Goal: Task Accomplishment & Management: Manage account settings

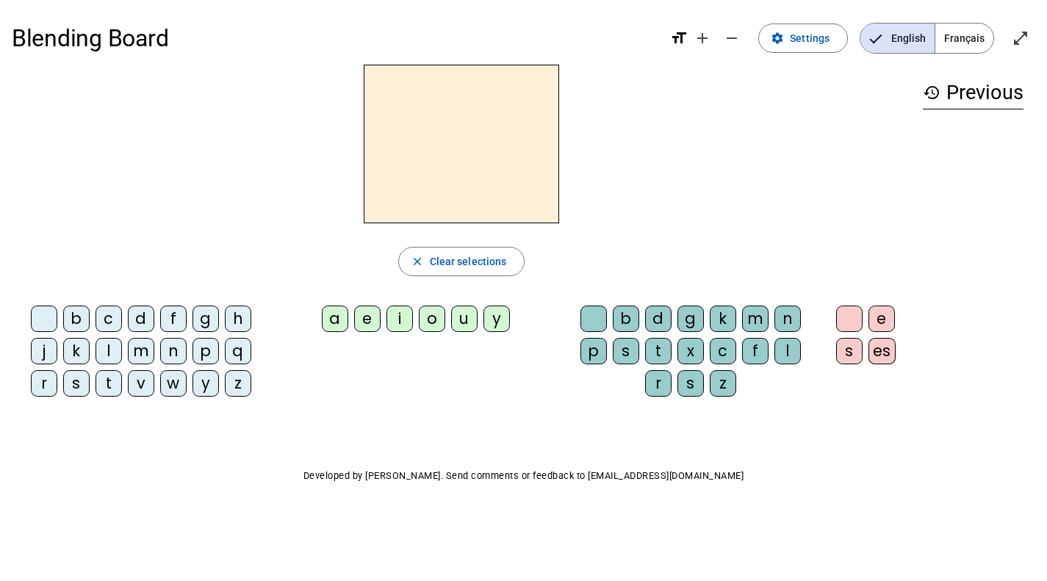
click at [937, 41] on span "Français" at bounding box center [964, 38] width 58 height 29
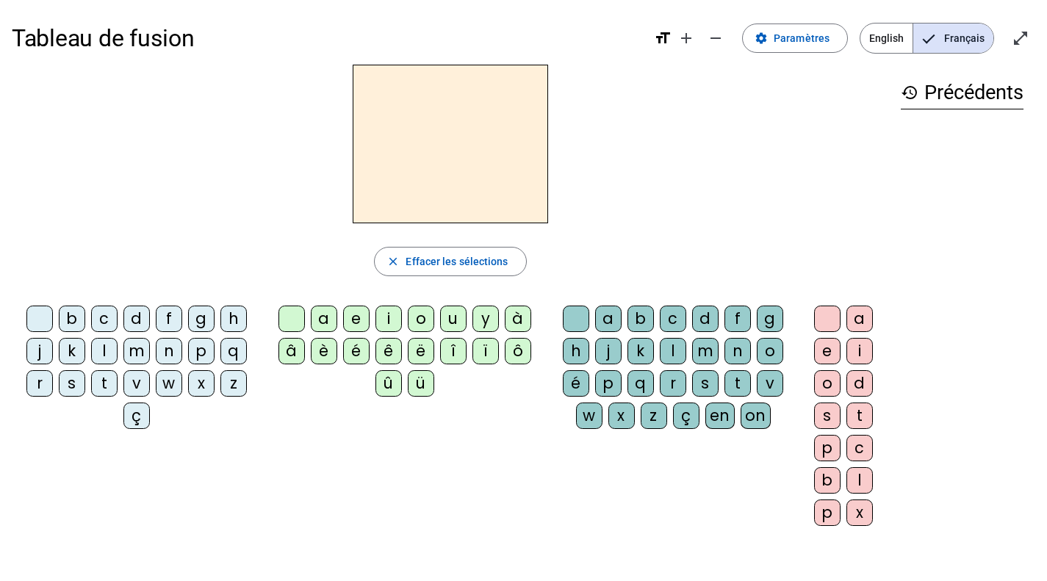
click at [889, 161] on div "history Précédents" at bounding box center [962, 290] width 146 height 450
click at [406, 270] on span "Effacer les sélections" at bounding box center [457, 262] width 102 height 18
click at [53, 332] on div at bounding box center [39, 319] width 26 height 26
click at [53, 364] on div "j" at bounding box center [39, 351] width 26 height 26
click at [105, 364] on div "l" at bounding box center [104, 351] width 26 height 26
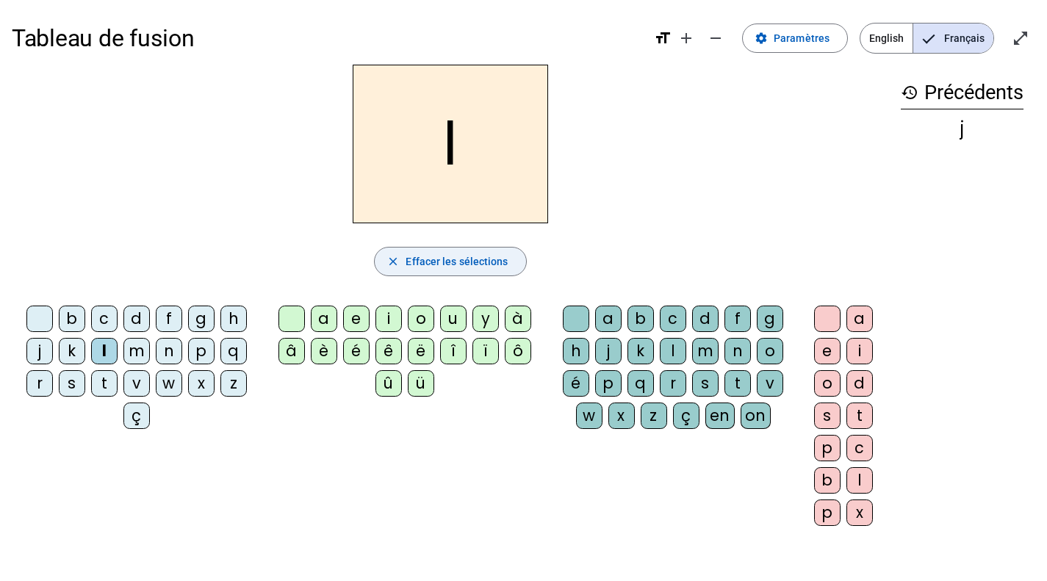
click at [420, 270] on span "Effacer les sélections" at bounding box center [457, 262] width 102 height 18
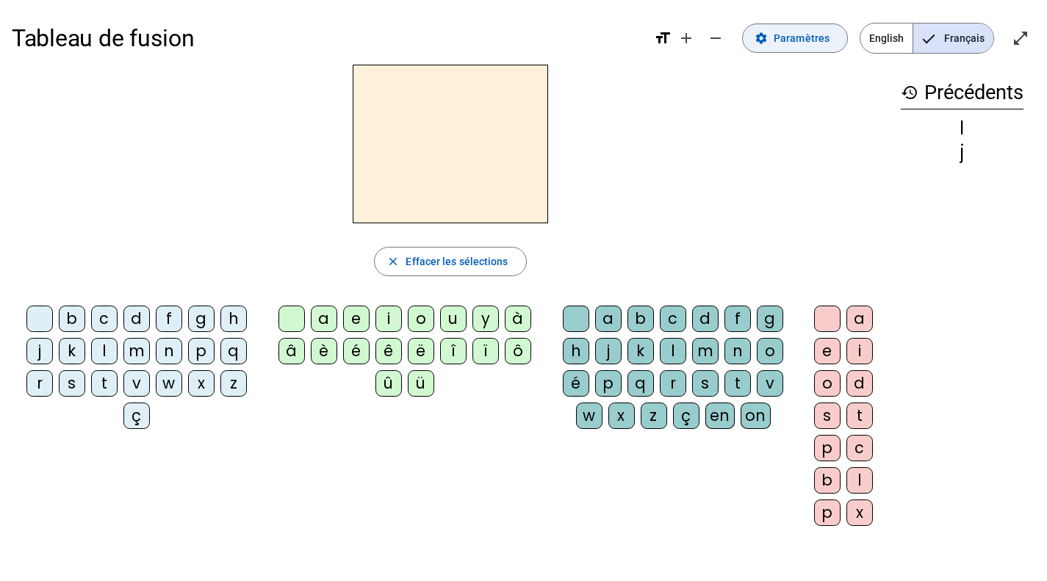
click at [754, 45] on mat-icon "settings" at bounding box center [760, 38] width 13 height 13
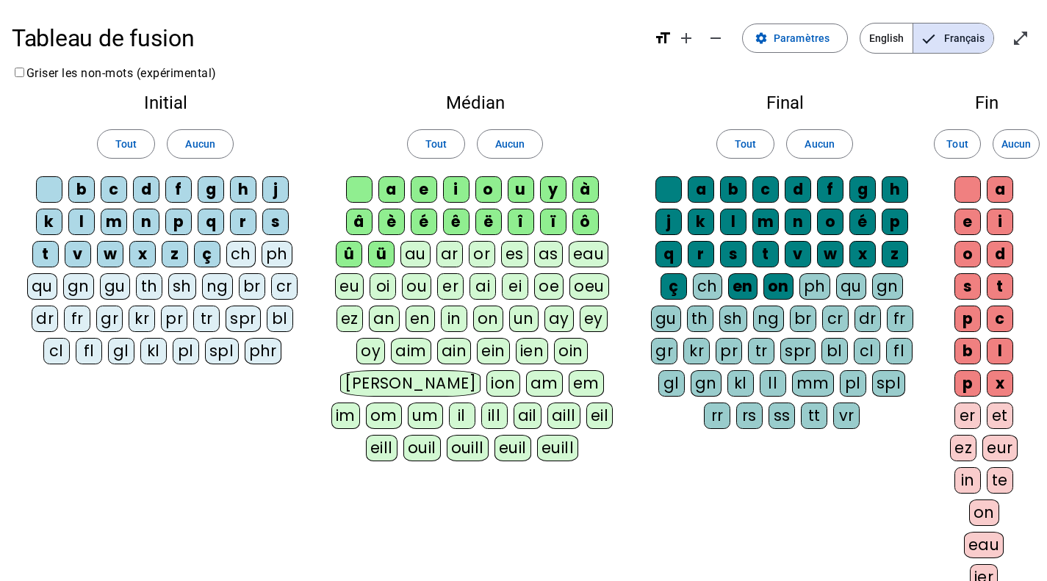
click at [95, 235] on div "l" at bounding box center [81, 222] width 26 height 26
click at [262, 203] on div "j" at bounding box center [275, 189] width 26 height 26
click at [101, 235] on div "m" at bounding box center [114, 222] width 26 height 26
click at [59, 267] on div "t" at bounding box center [45, 254] width 26 height 26
click at [394, 203] on div "a" at bounding box center [391, 189] width 26 height 26
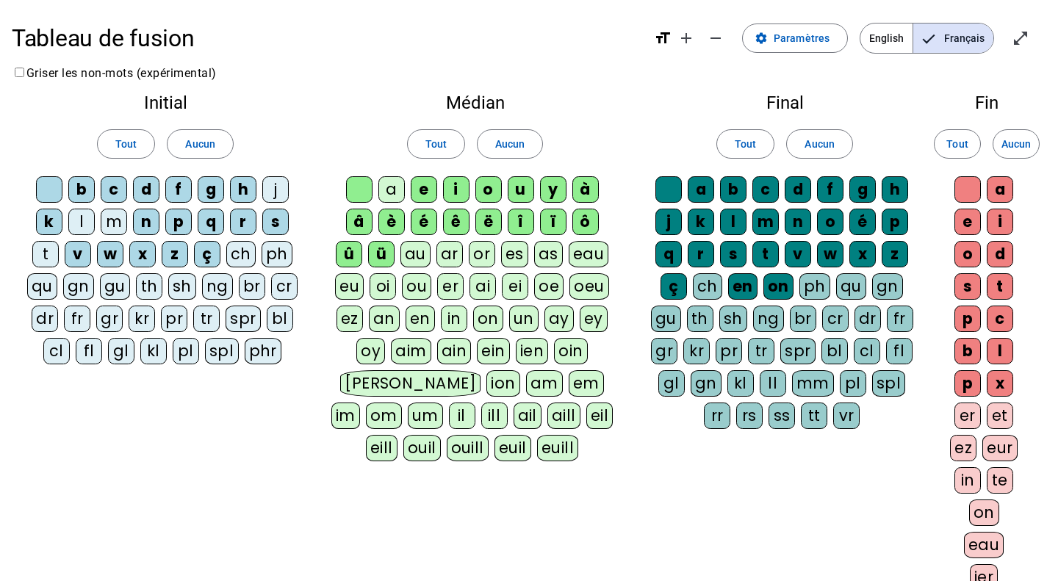
click at [469, 203] on div "i" at bounding box center [456, 189] width 26 height 26
click at [534, 203] on div "u" at bounding box center [521, 189] width 26 height 26
click at [437, 203] on div "e" at bounding box center [424, 189] width 26 height 26
click at [678, 203] on div at bounding box center [668, 189] width 26 height 26
click at [351, 203] on div at bounding box center [359, 189] width 26 height 26
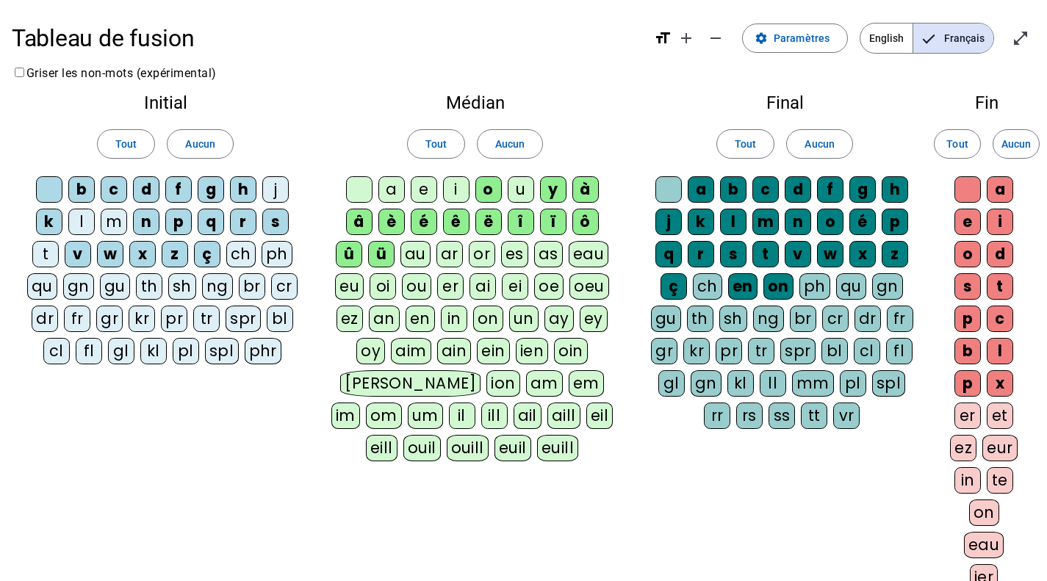
click at [62, 203] on div at bounding box center [49, 189] width 26 height 26
click at [746, 267] on div "s" at bounding box center [733, 254] width 26 height 26
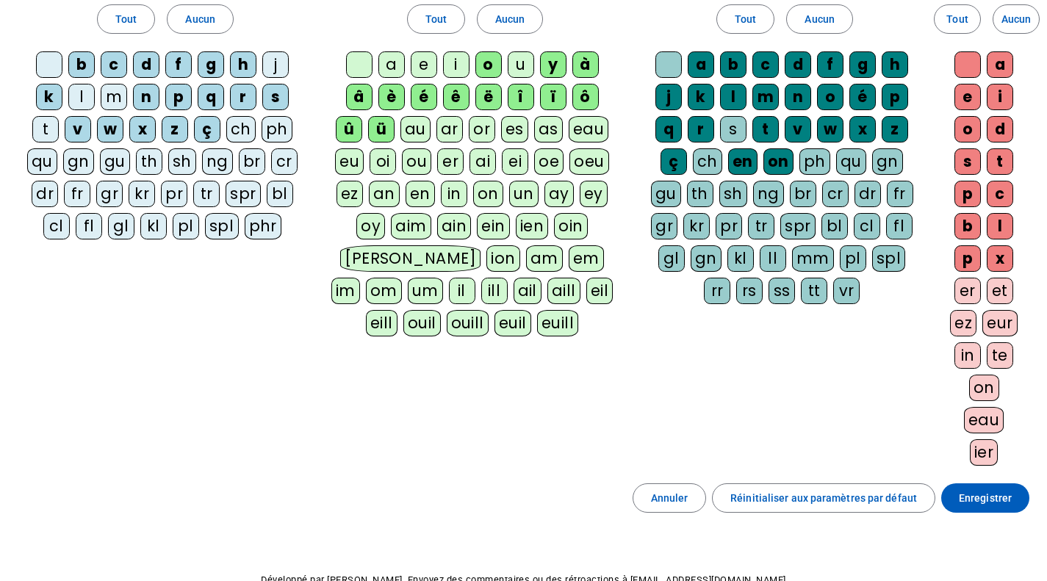
scroll to position [126, 0]
click at [746, 142] on div "s" at bounding box center [733, 128] width 26 height 26
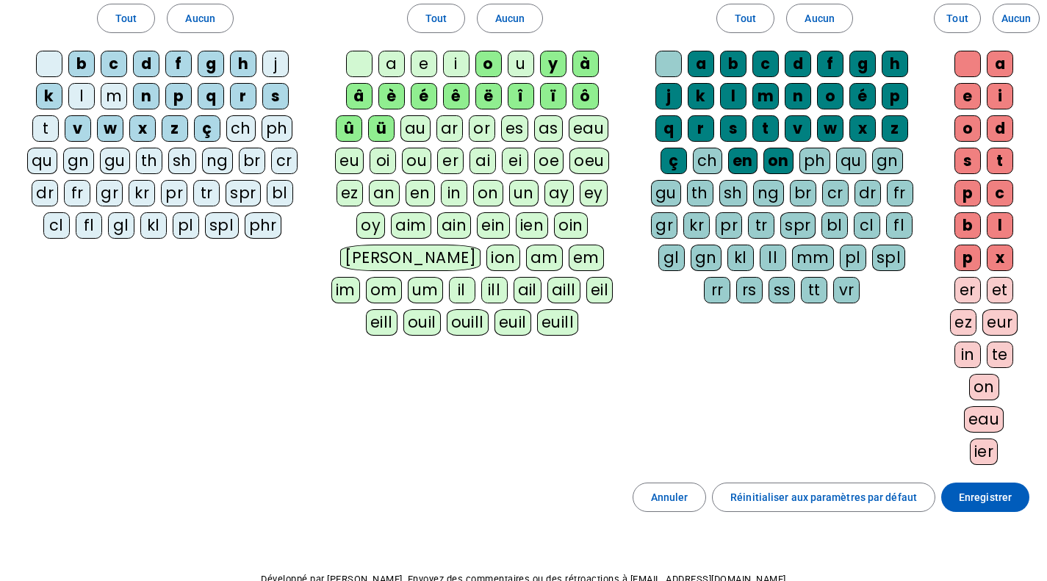
click at [962, 174] on div "s" at bounding box center [967, 161] width 26 height 26
click at [975, 77] on div at bounding box center [967, 64] width 26 height 26
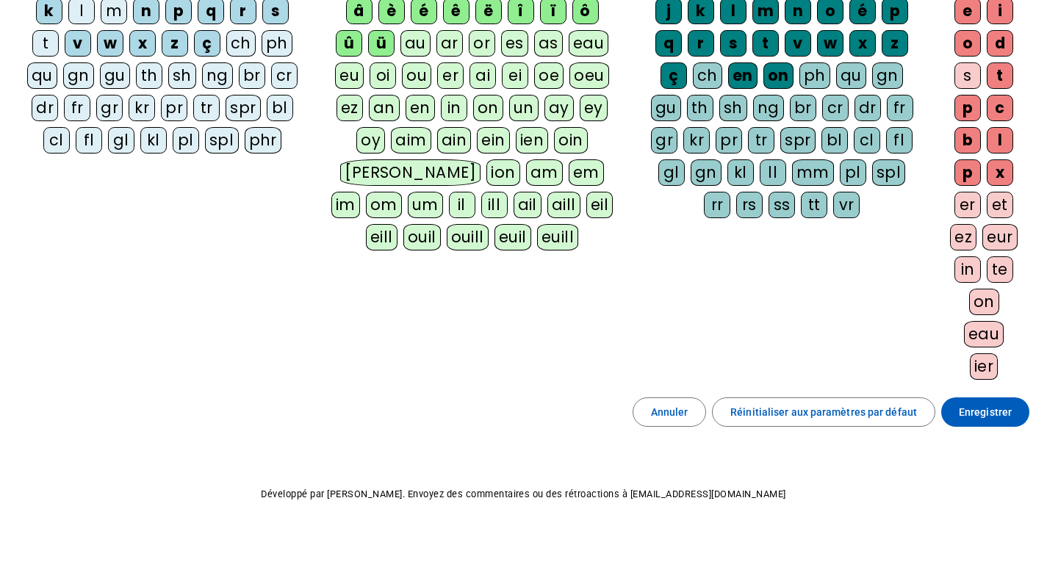
scroll to position [951, 0]
click at [970, 403] on span "Enregistrer" at bounding box center [985, 412] width 53 height 18
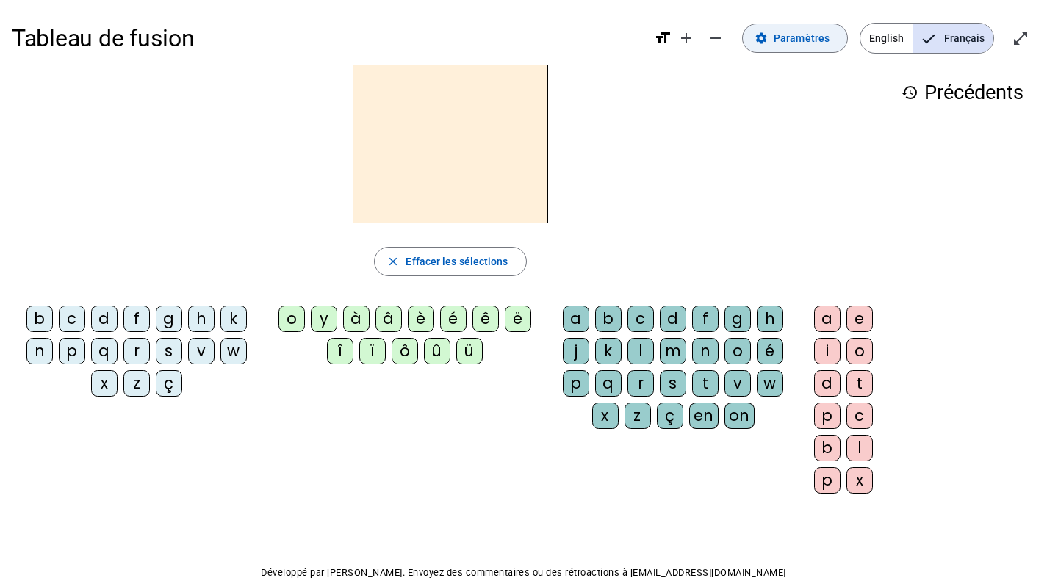
click at [774, 47] on span "Paramètres" at bounding box center [802, 38] width 56 height 18
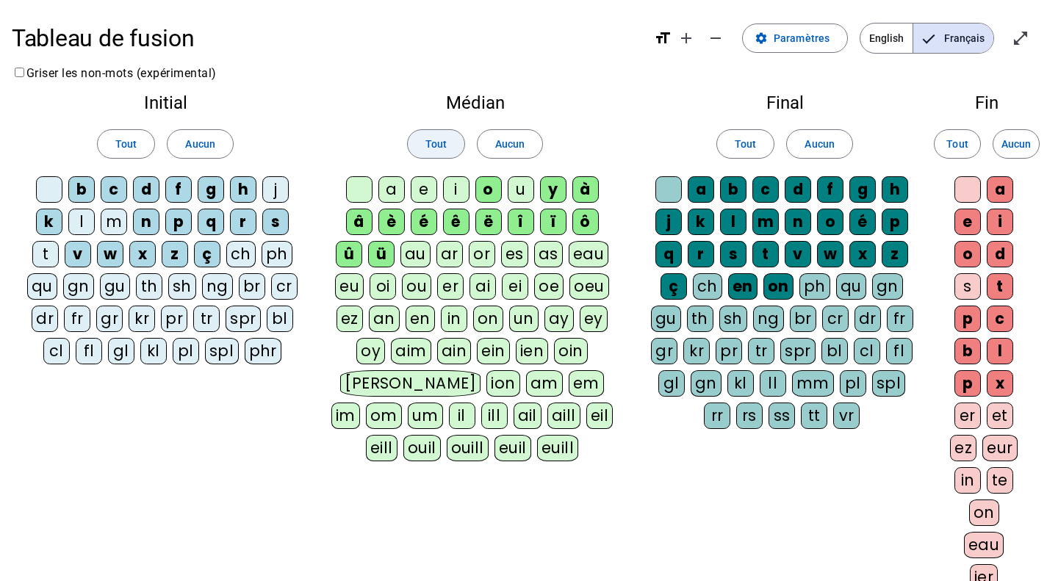
click at [425, 153] on span "Tout" at bounding box center [435, 144] width 21 height 18
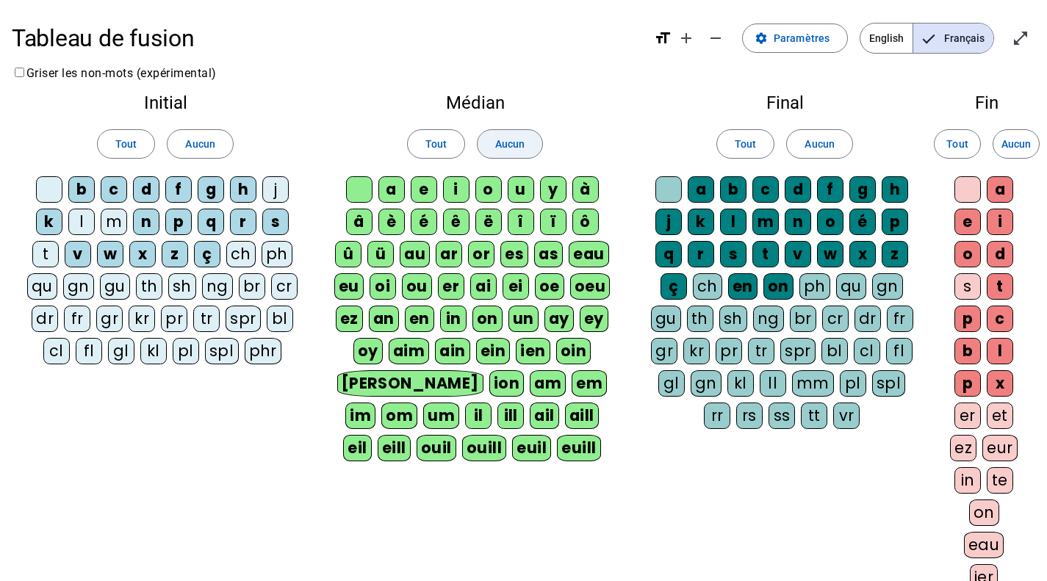
click at [519, 153] on span "Aucun" at bounding box center [509, 144] width 29 height 18
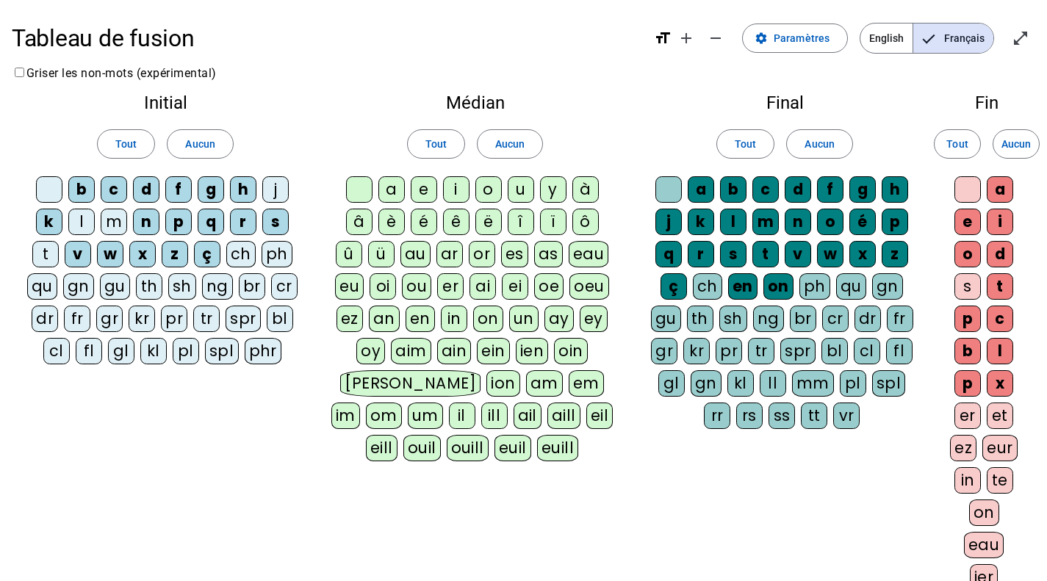
click at [358, 203] on div at bounding box center [359, 189] width 26 height 26
click at [437, 203] on div "e" at bounding box center [424, 189] width 26 height 26
click at [404, 203] on div "a" at bounding box center [391, 189] width 26 height 26
click at [469, 203] on div "i" at bounding box center [456, 189] width 26 height 26
click at [534, 203] on div "u" at bounding box center [521, 189] width 26 height 26
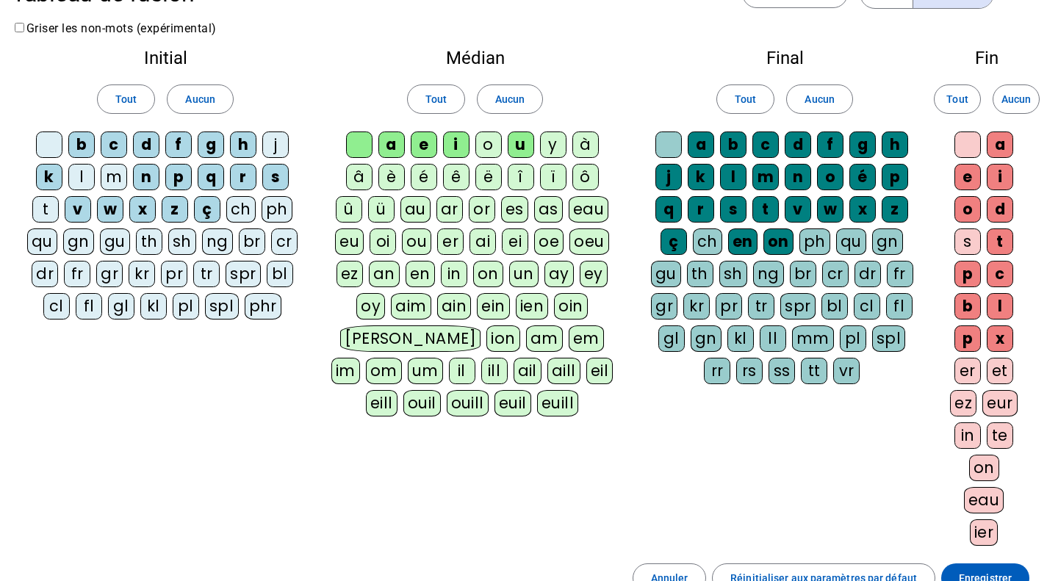
scroll to position [46, 0]
click at [815, 107] on span "Aucun" at bounding box center [818, 99] width 29 height 18
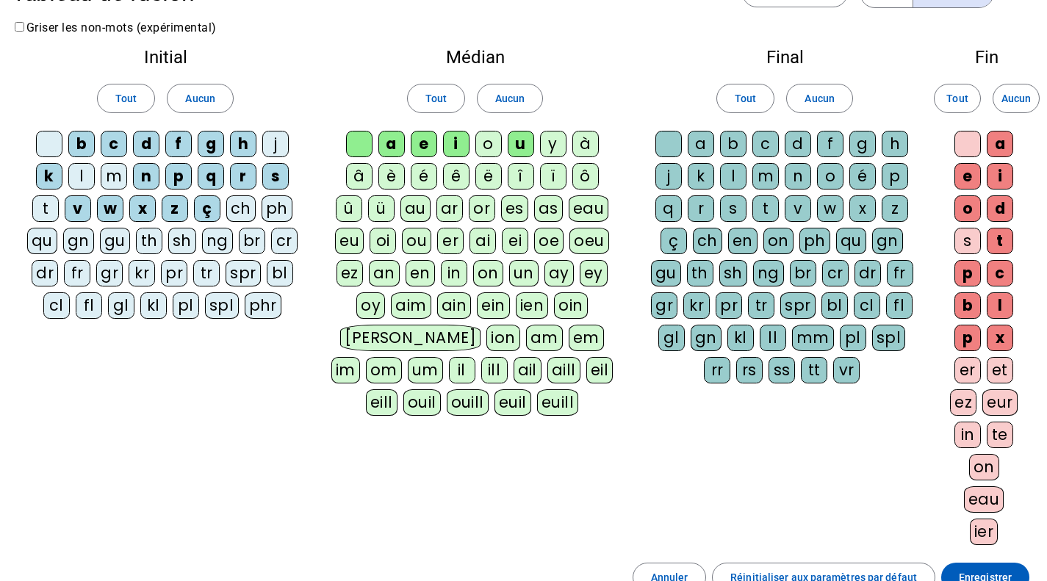
click at [746, 222] on div "s" at bounding box center [733, 208] width 26 height 26
click at [214, 107] on span "Aucun" at bounding box center [199, 99] width 29 height 18
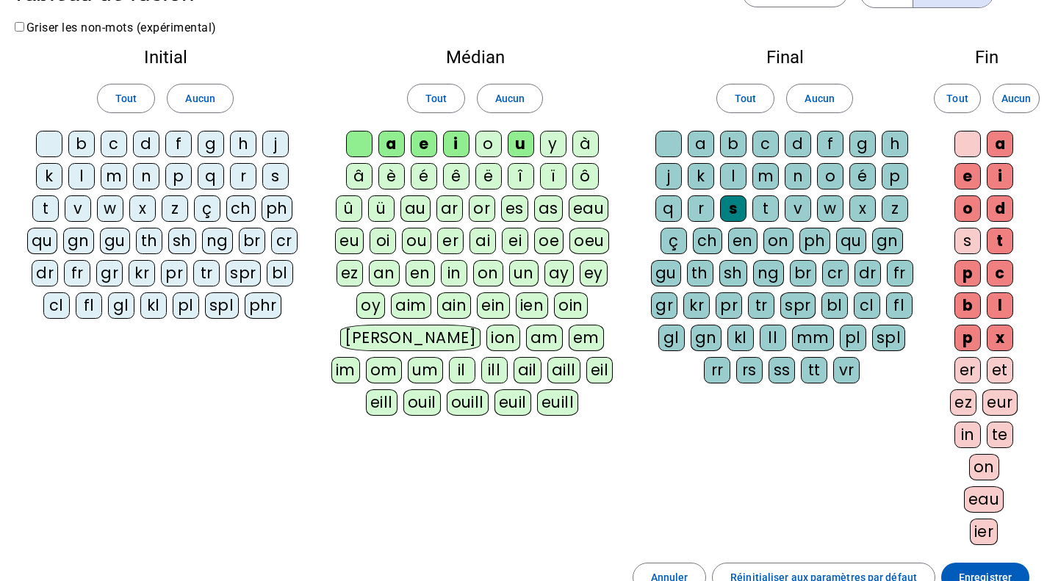
click at [101, 190] on div "m" at bounding box center [114, 176] width 26 height 26
click at [95, 190] on div "l" at bounding box center [81, 176] width 26 height 26
click at [59, 222] on div "t" at bounding box center [45, 208] width 26 height 26
click at [159, 157] on div "d" at bounding box center [146, 144] width 26 height 26
click at [262, 157] on div "j" at bounding box center [275, 144] width 26 height 26
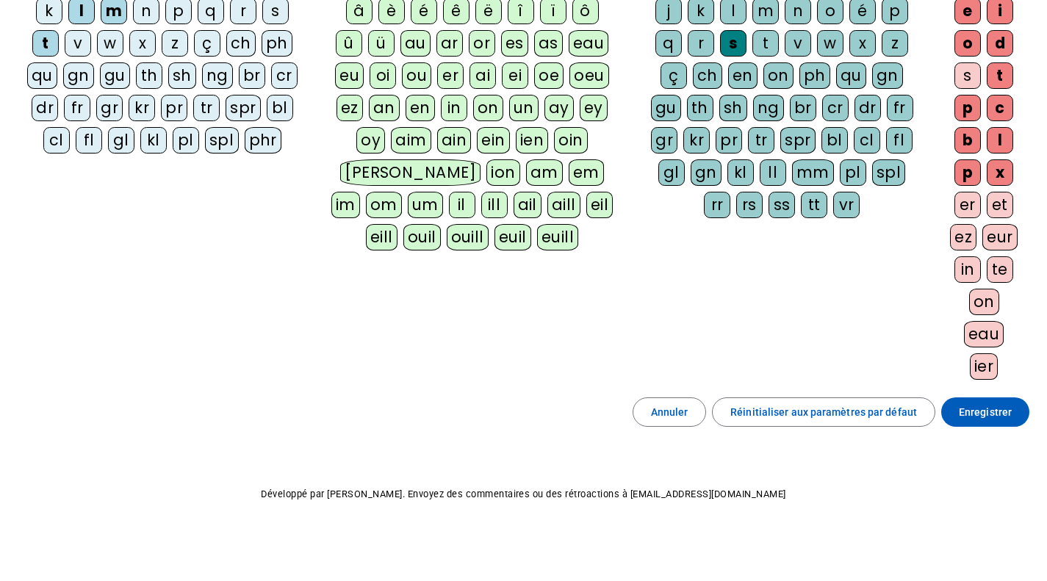
scroll to position [951, 0]
click at [968, 403] on span "Enregistrer" at bounding box center [985, 412] width 53 height 18
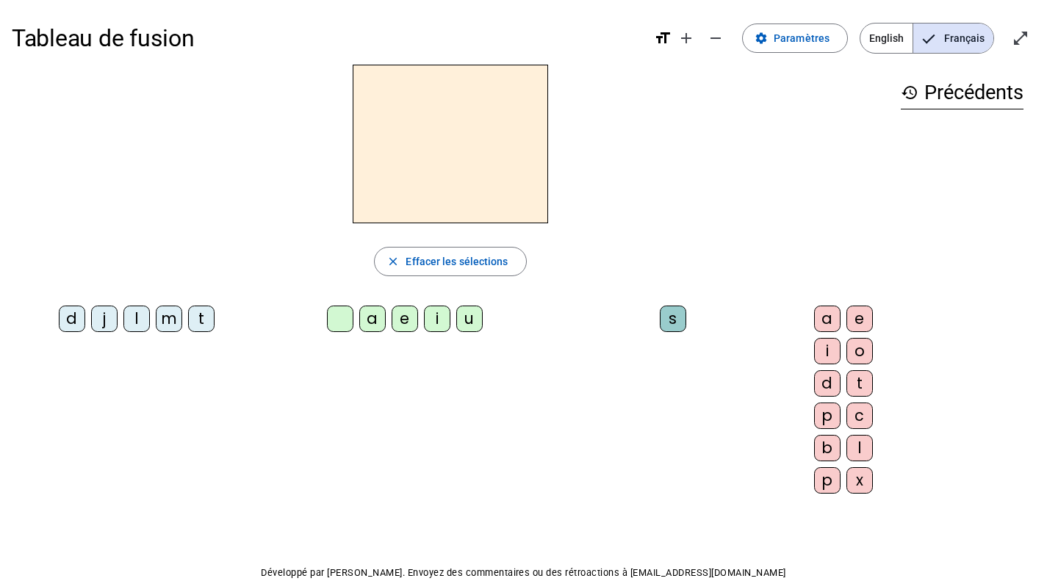
click at [94, 332] on div "j" at bounding box center [104, 319] width 26 height 26
click at [392, 332] on div "e" at bounding box center [405, 319] width 26 height 26
click at [327, 332] on div at bounding box center [340, 319] width 26 height 26
click at [392, 332] on div "e" at bounding box center [405, 319] width 26 height 26
click at [188, 332] on div "t" at bounding box center [201, 319] width 26 height 26
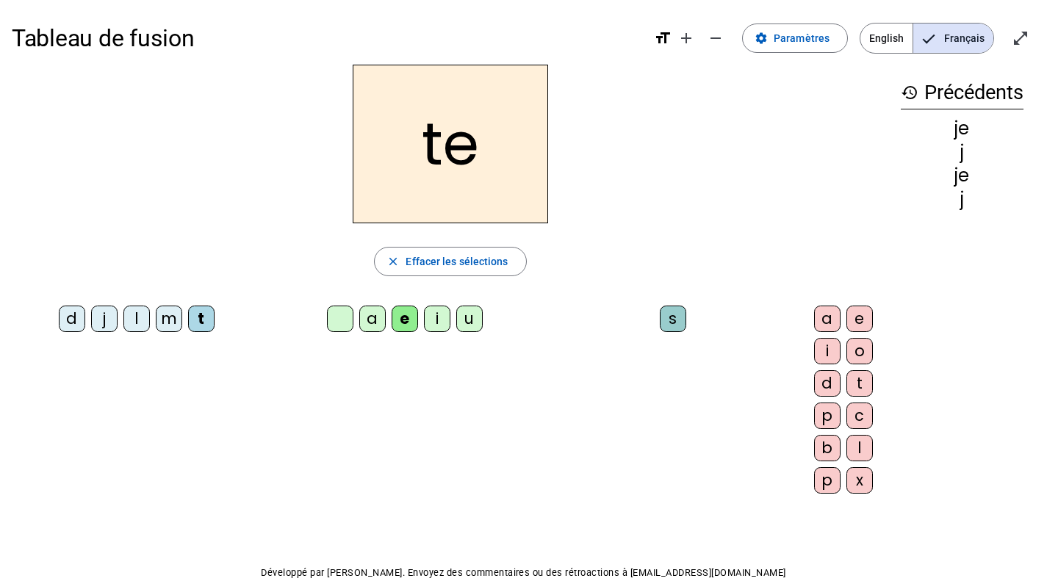
click at [62, 332] on div "d" at bounding box center [72, 319] width 26 height 26
click at [182, 332] on div "m" at bounding box center [169, 319] width 26 height 26
click at [359, 332] on div "a" at bounding box center [372, 319] width 26 height 26
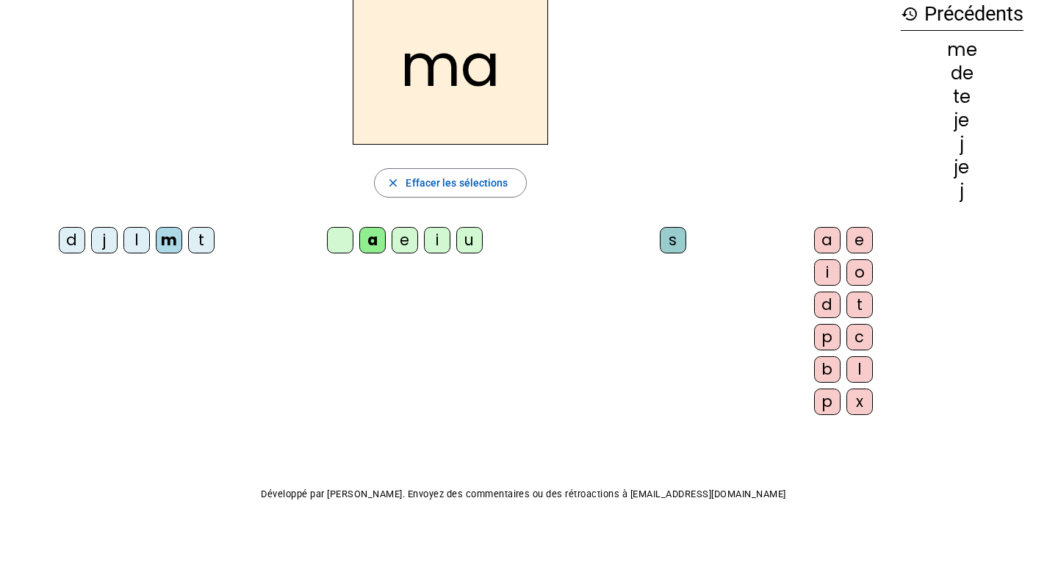
scroll to position [367, 0]
click at [846, 383] on div "l" at bounding box center [859, 369] width 26 height 26
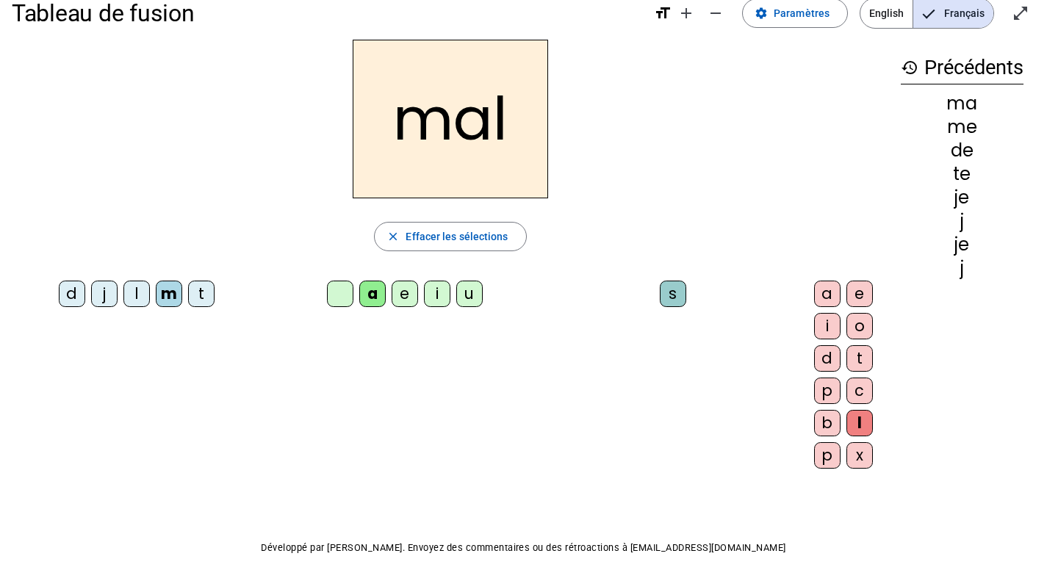
scroll to position [0, 0]
